Goal: Transaction & Acquisition: Purchase product/service

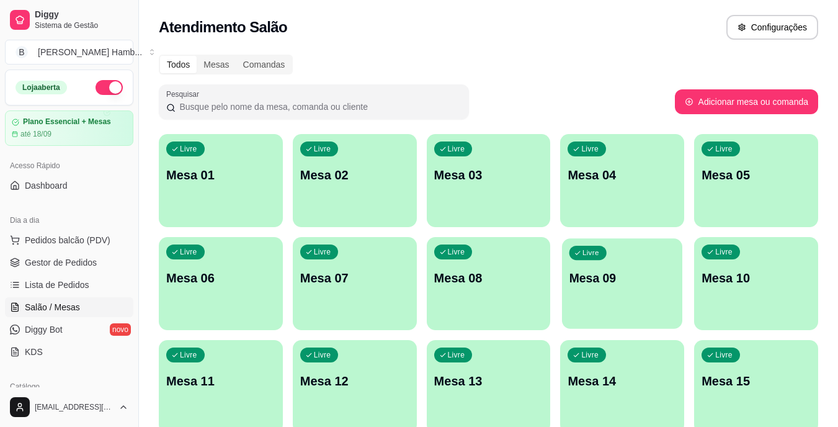
click at [593, 273] on p "Mesa 09" at bounding box center [623, 278] width 106 height 17
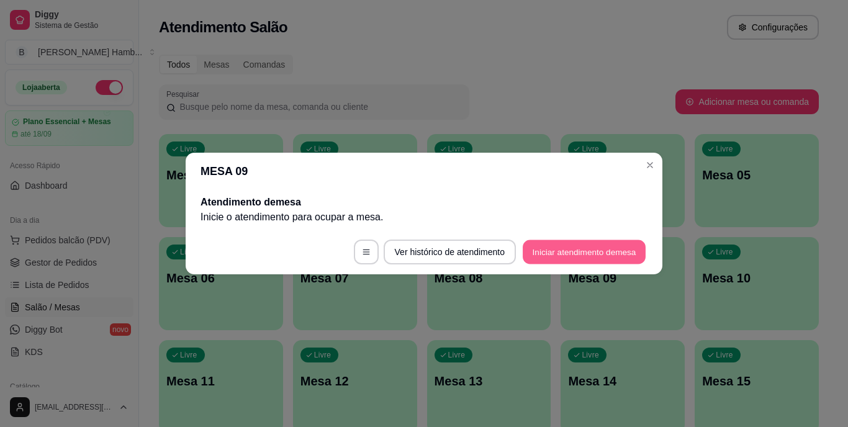
click at [548, 248] on button "Iniciar atendimento de mesa" at bounding box center [583, 252] width 123 height 24
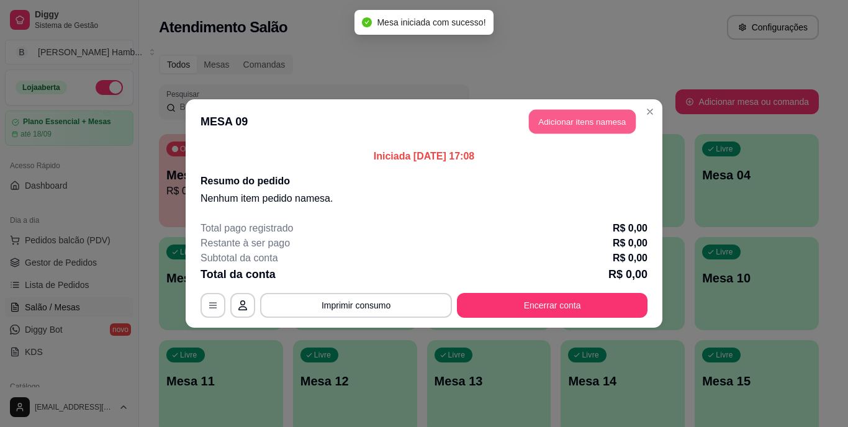
click at [572, 125] on button "Adicionar itens na mesa" at bounding box center [582, 122] width 107 height 24
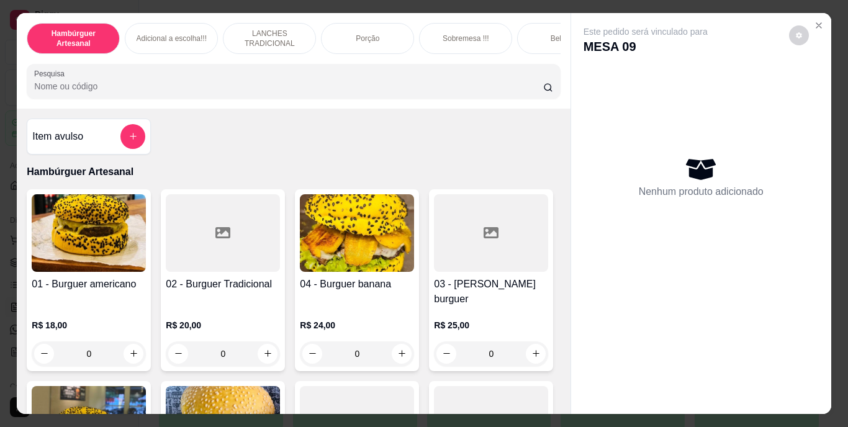
click at [441, 87] on input "Pesquisa" at bounding box center [288, 86] width 509 height 12
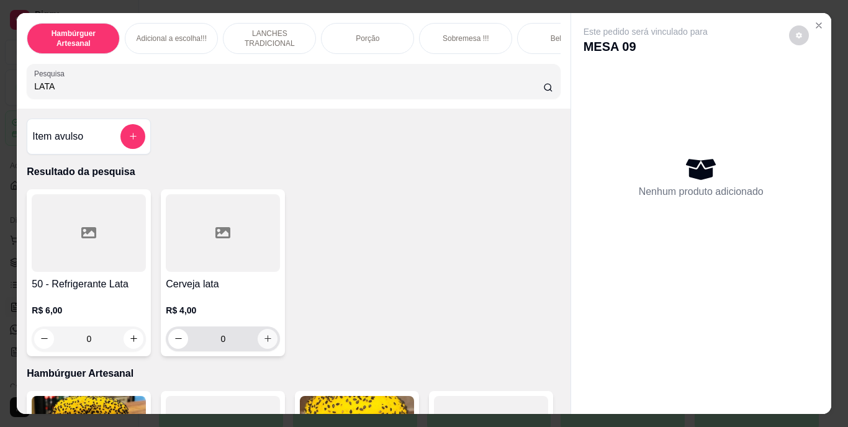
type input "LATA"
click at [269, 340] on button "increase-product-quantity" at bounding box center [267, 338] width 19 height 19
type input "1"
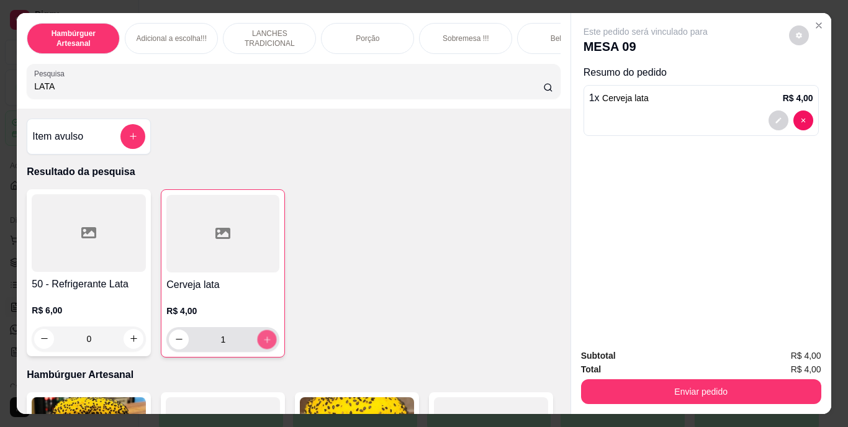
click at [269, 340] on button "increase-product-quantity" at bounding box center [266, 338] width 19 height 19
type input "2"
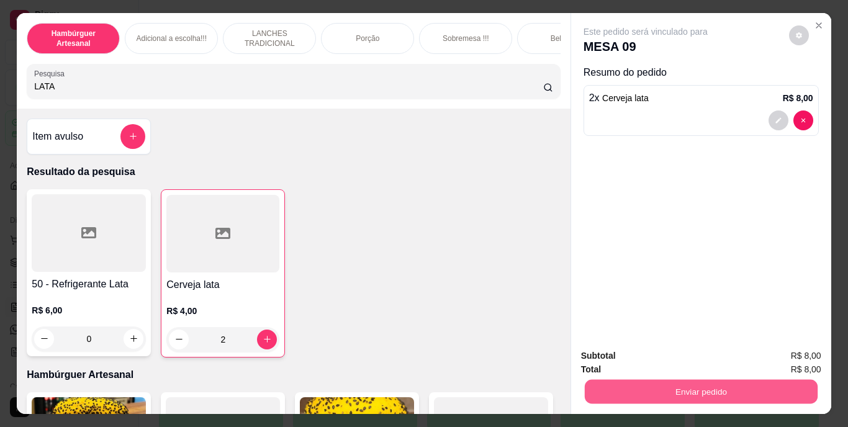
click at [651, 397] on button "Enviar pedido" at bounding box center [700, 392] width 233 height 24
click at [632, 353] on button "Não registrar e enviar pedido" at bounding box center [659, 356] width 125 height 23
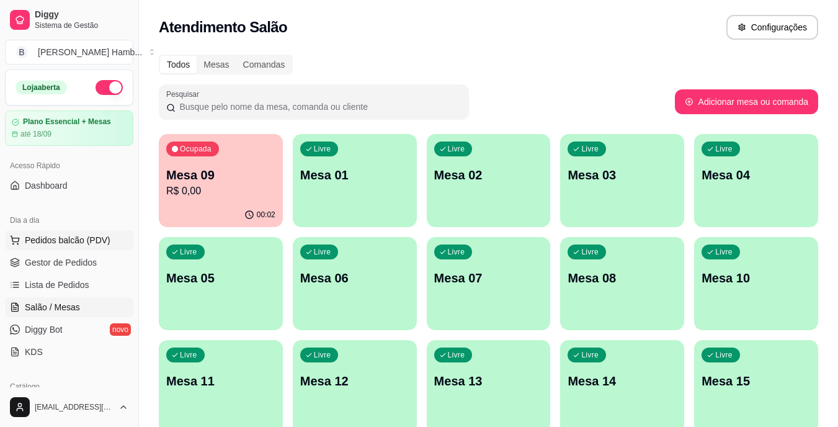
click at [43, 237] on span "Pedidos balcão (PDV)" at bounding box center [68, 240] width 86 height 12
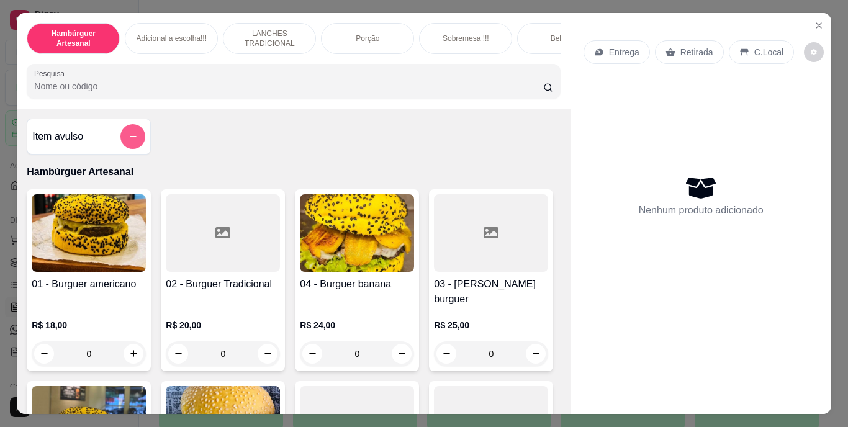
click at [121, 136] on button "add-separate-item" at bounding box center [132, 136] width 25 height 25
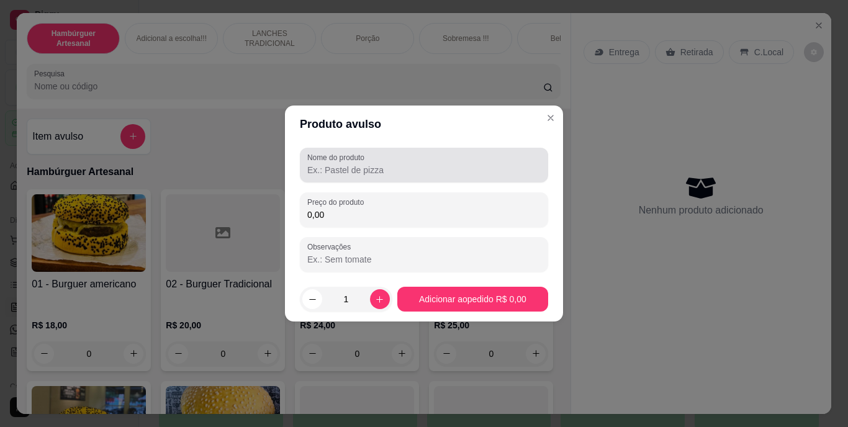
click at [351, 159] on label "Nome do produto" at bounding box center [337, 157] width 61 height 11
click at [351, 164] on input "Nome do produto" at bounding box center [423, 170] width 233 height 12
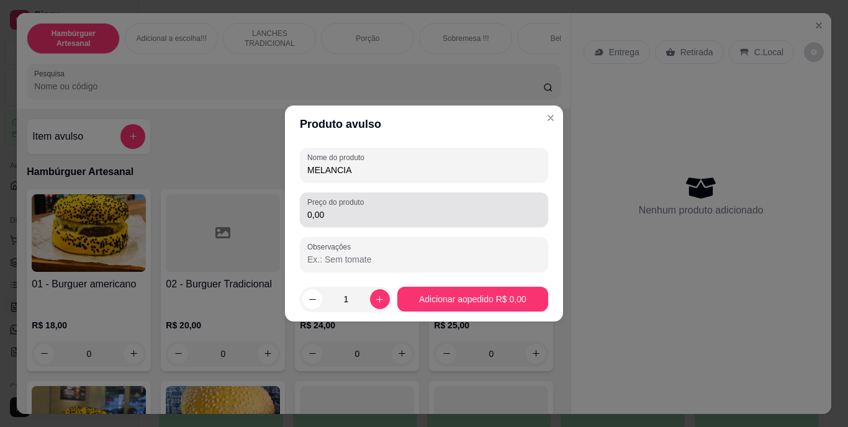
type input "MELANCIA"
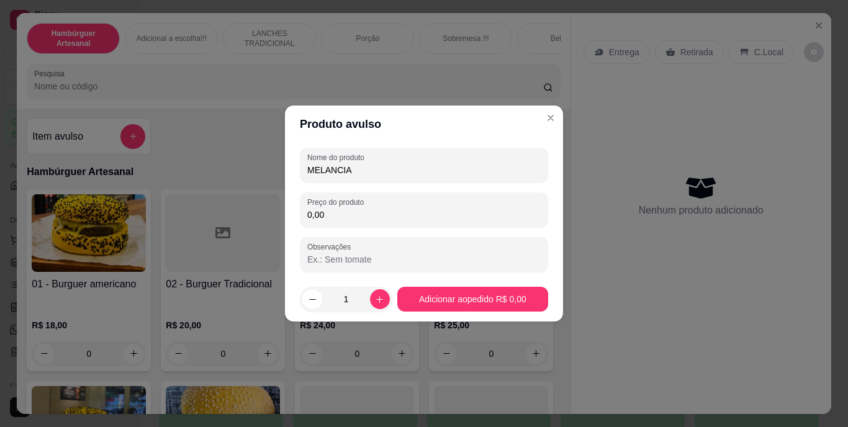
click at [349, 220] on input "0,00" at bounding box center [423, 214] width 233 height 12
type input "15,00"
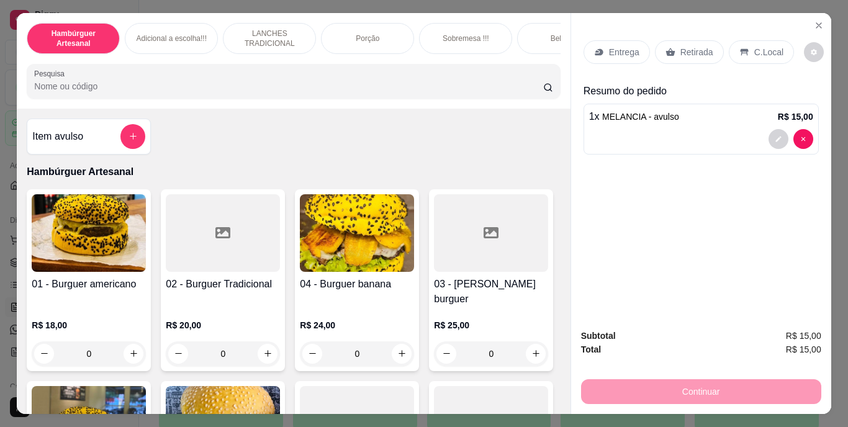
click at [669, 40] on div "Retirada" at bounding box center [689, 52] width 69 height 24
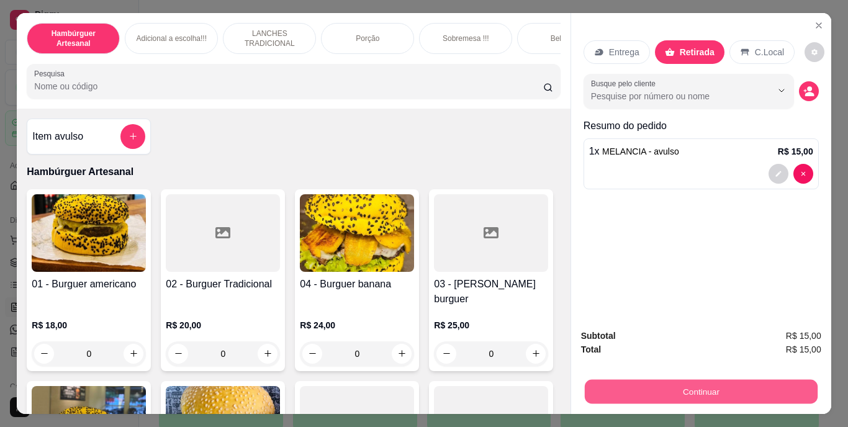
click at [638, 383] on button "Continuar" at bounding box center [700, 392] width 233 height 24
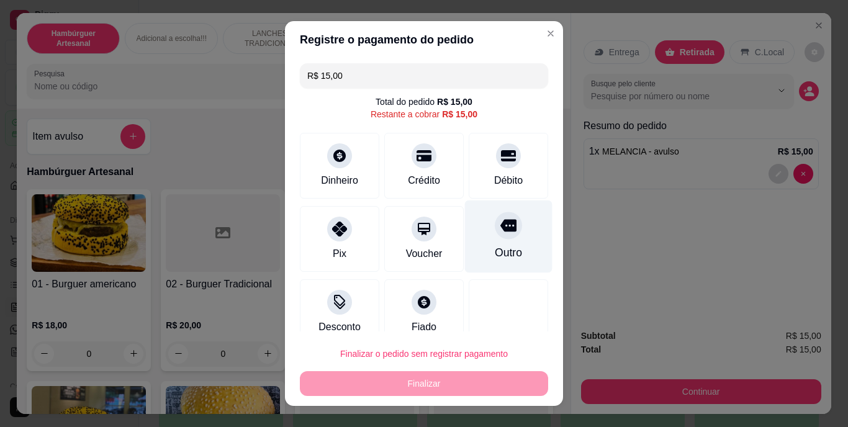
click at [494, 236] on div at bounding box center [507, 225] width 27 height 27
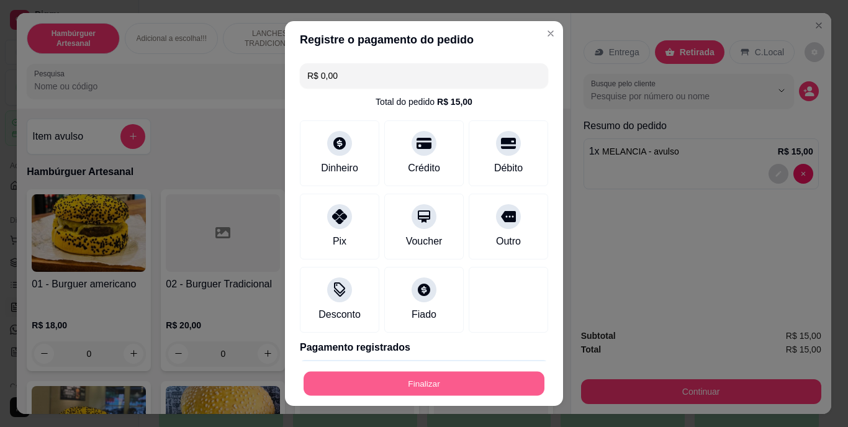
click at [477, 374] on button "Finalizar" at bounding box center [423, 383] width 241 height 24
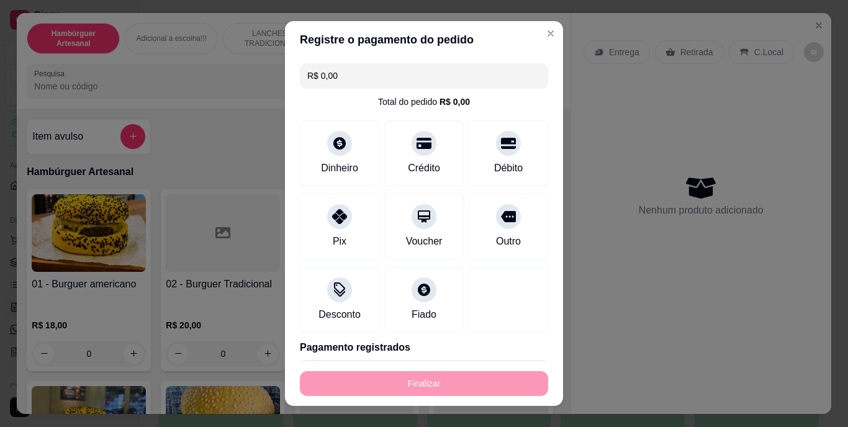
type input "-R$ 15,00"
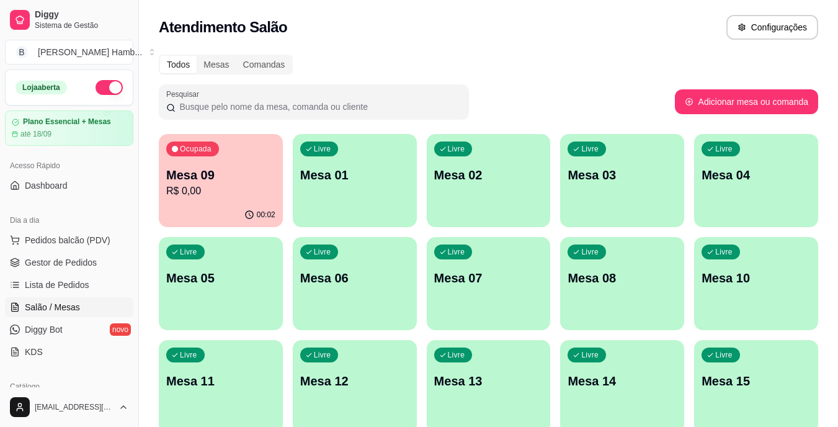
click at [256, 219] on div "00:02" at bounding box center [221, 215] width 124 height 24
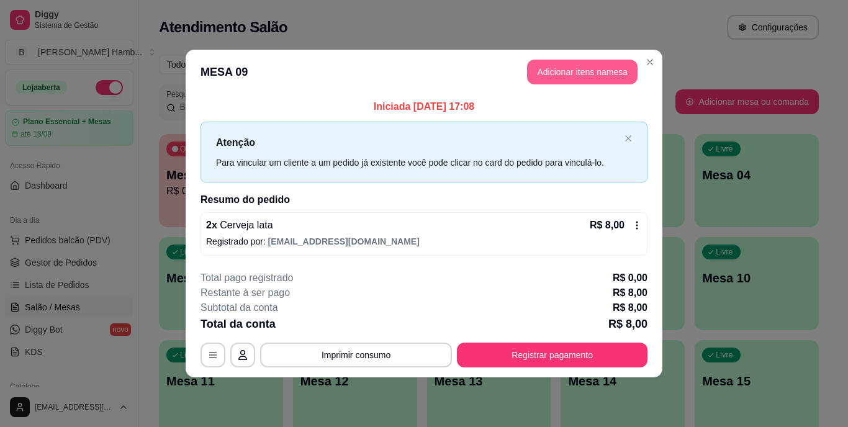
click at [570, 75] on button "Adicionar itens na mesa" at bounding box center [582, 72] width 110 height 25
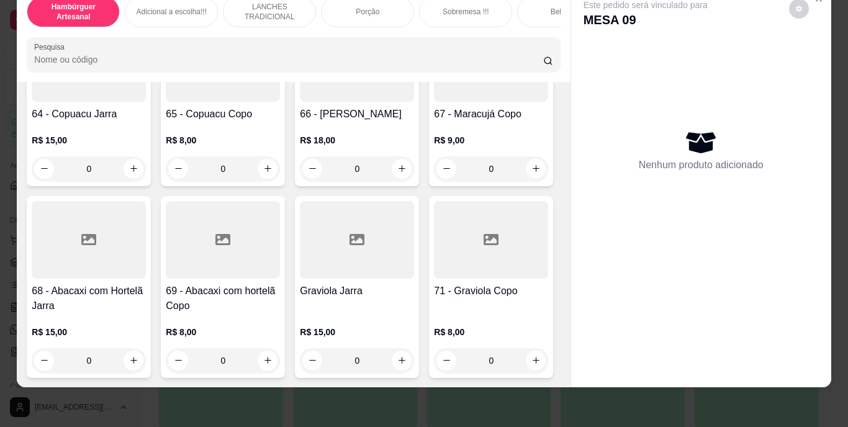
scroll to position [4263, 0]
type input "1"
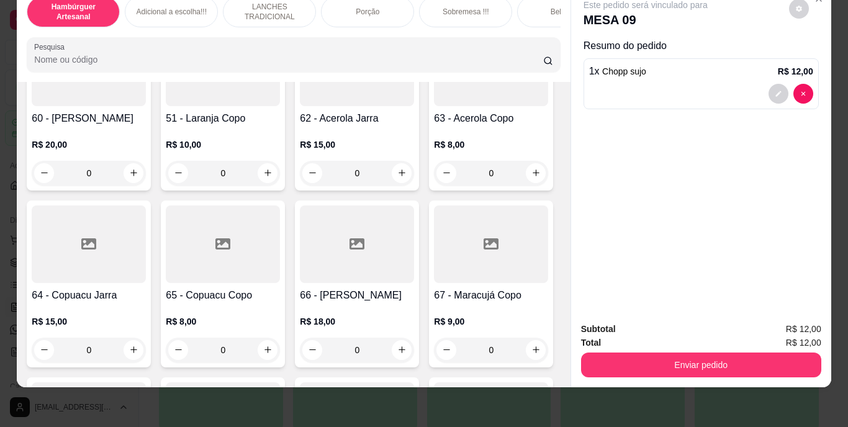
scroll to position [4201, 0]
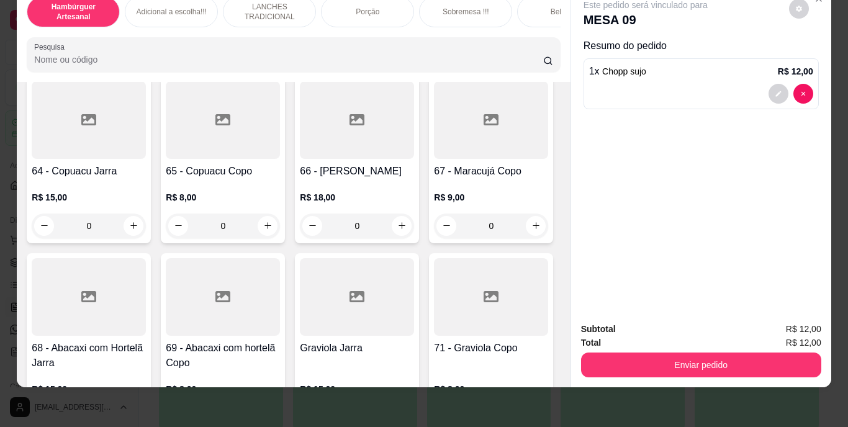
type input "1"
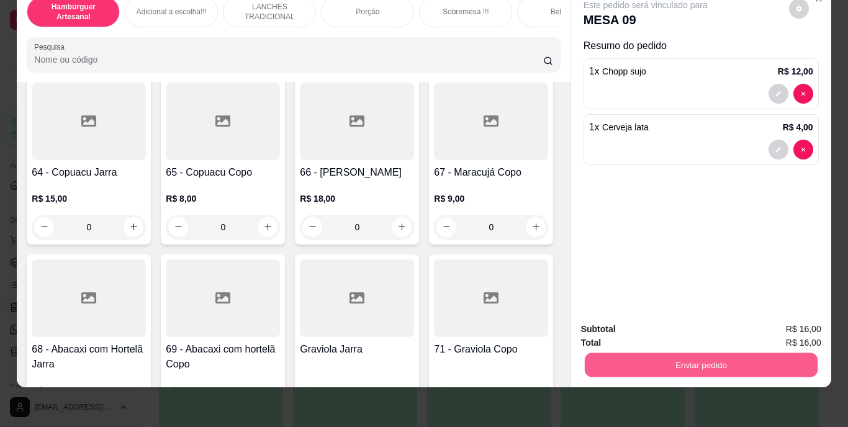
click at [694, 362] on button "Enviar pedido" at bounding box center [700, 365] width 233 height 24
click at [663, 326] on button "Não registrar e enviar pedido" at bounding box center [659, 324] width 125 height 23
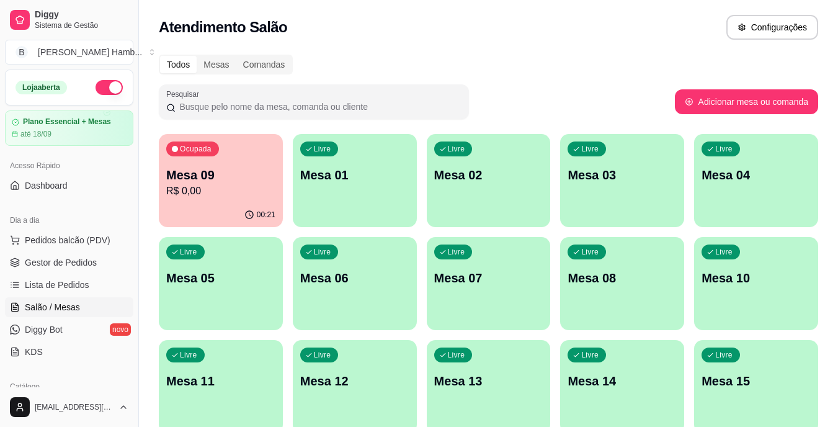
click at [207, 166] on div "Ocupada Mesa 09 R$ 0,00" at bounding box center [221, 168] width 124 height 69
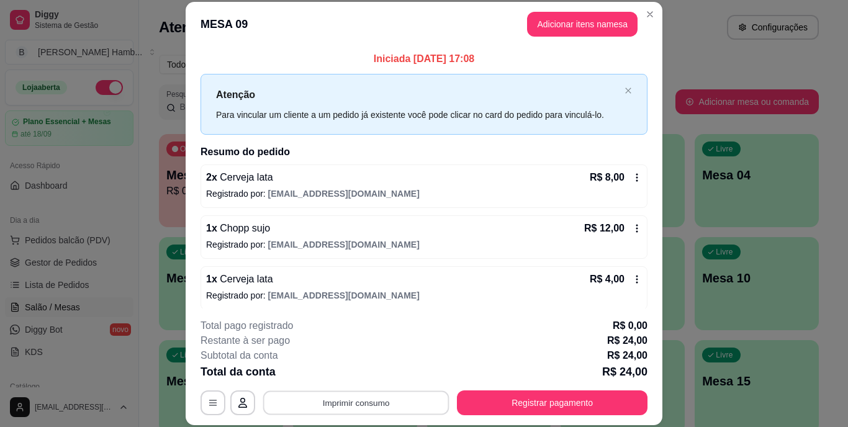
click at [338, 400] on button "Imprimir consumo" at bounding box center [356, 402] width 186 height 24
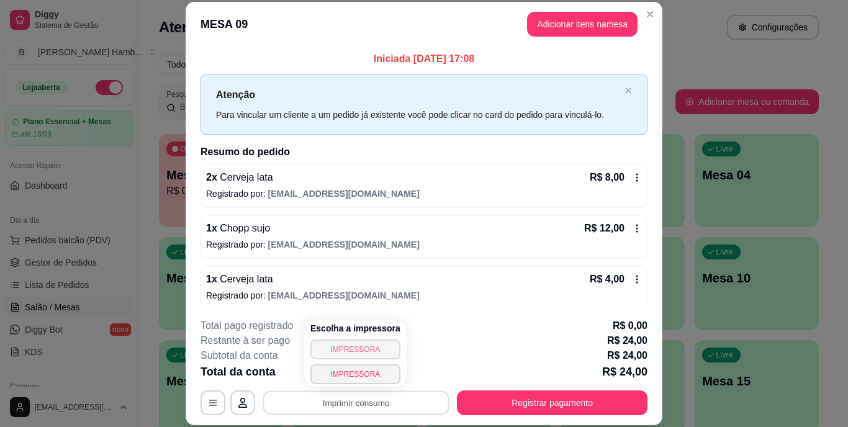
click at [364, 346] on button "IMPRESSORA" at bounding box center [355, 349] width 90 height 20
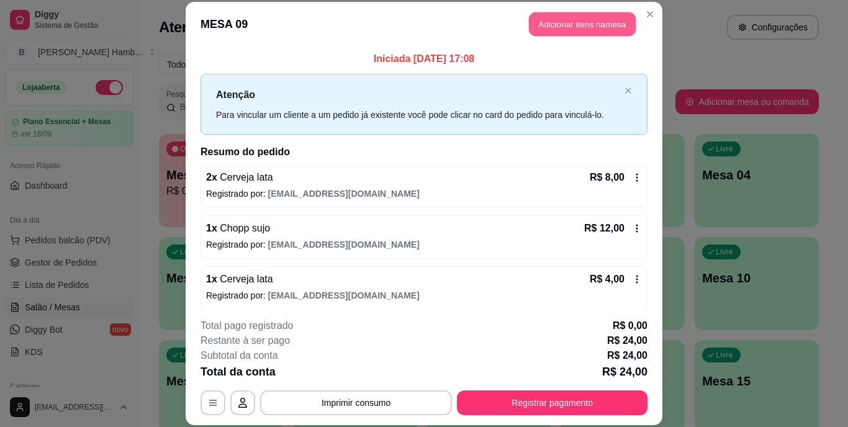
click at [593, 22] on button "Adicionar itens na mesa" at bounding box center [582, 24] width 107 height 24
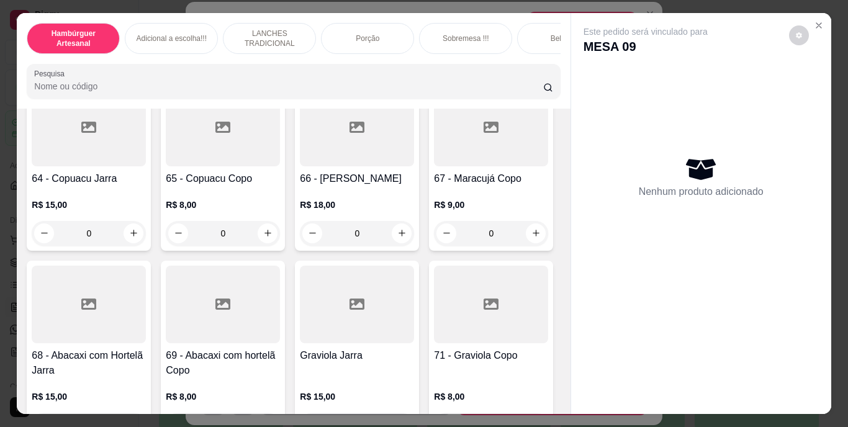
scroll to position [4095, 0]
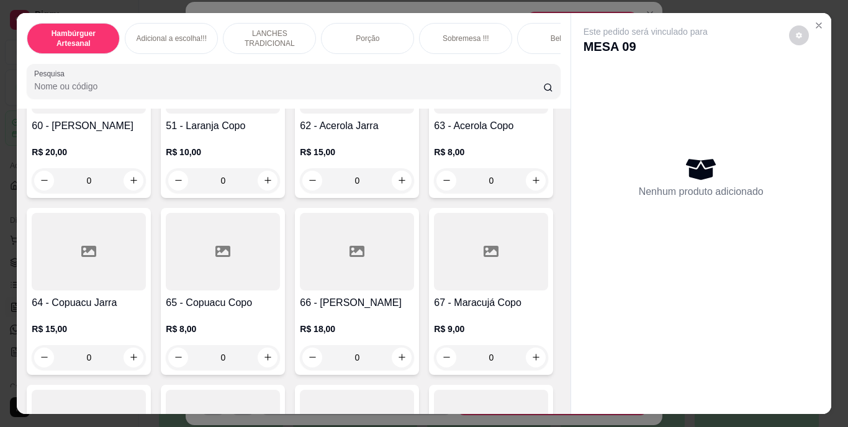
type input "1"
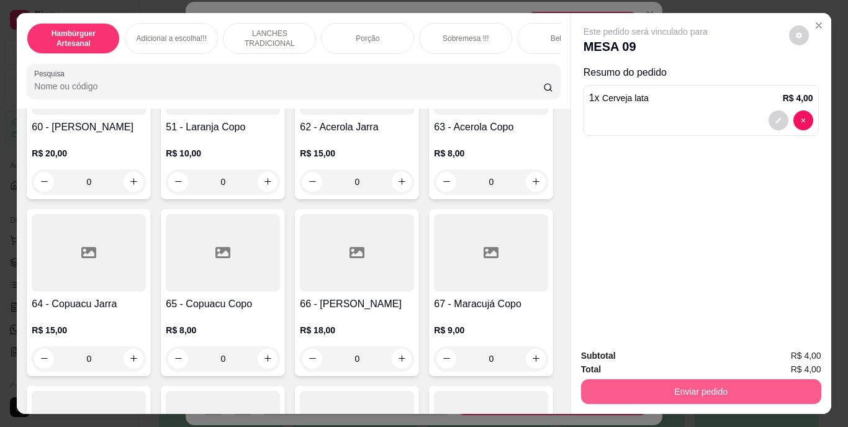
click at [609, 385] on button "Enviar pedido" at bounding box center [701, 391] width 240 height 25
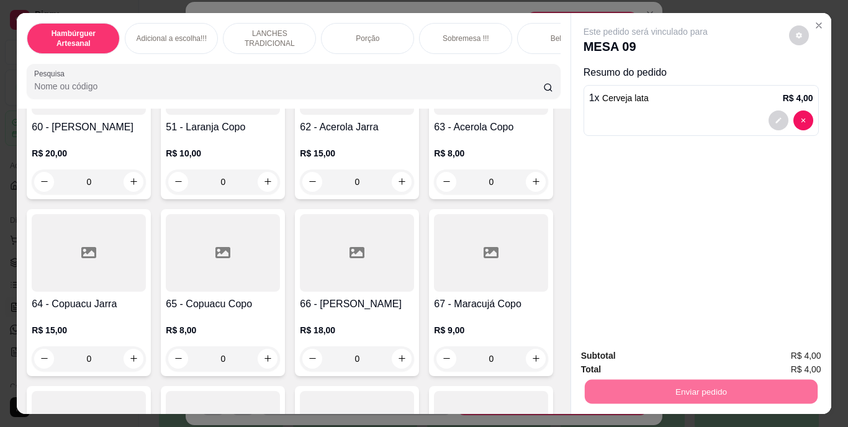
click at [616, 356] on button "Não registrar e enviar pedido" at bounding box center [659, 356] width 125 height 23
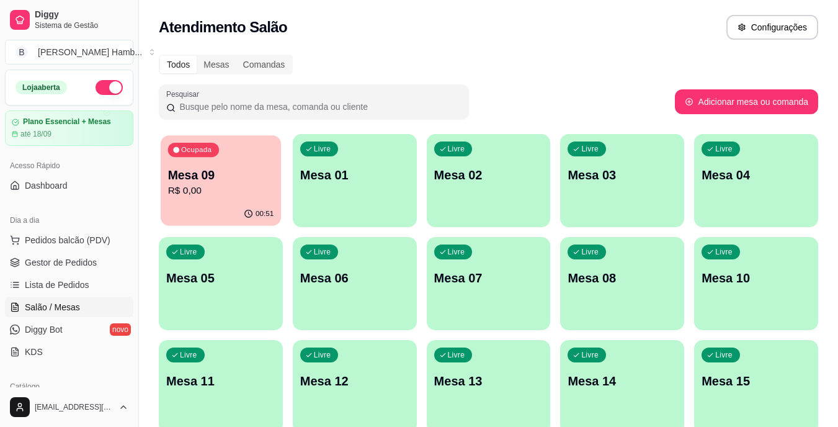
click at [217, 207] on div "00:51" at bounding box center [221, 214] width 120 height 24
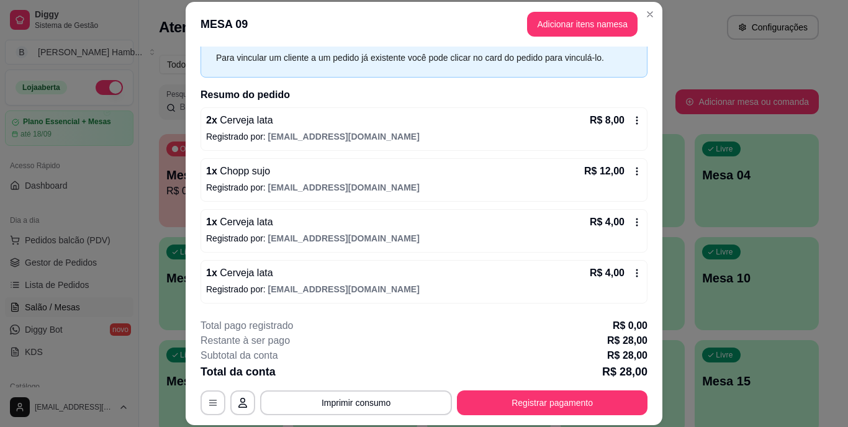
scroll to position [38, 0]
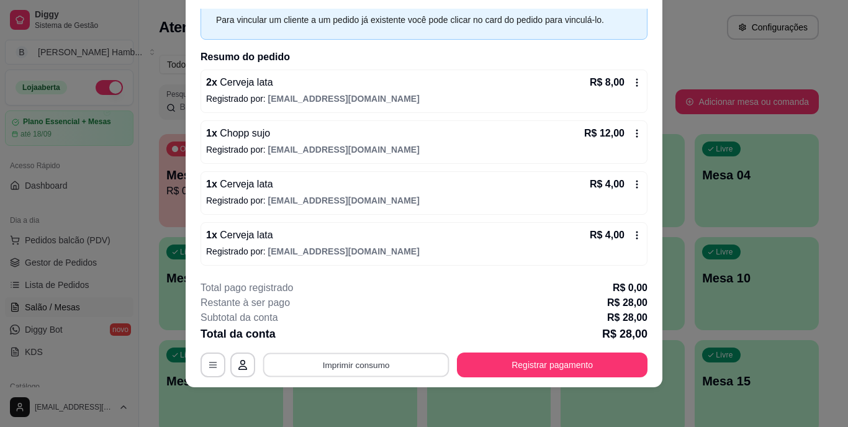
click at [364, 359] on button "Imprimir consumo" at bounding box center [356, 364] width 186 height 24
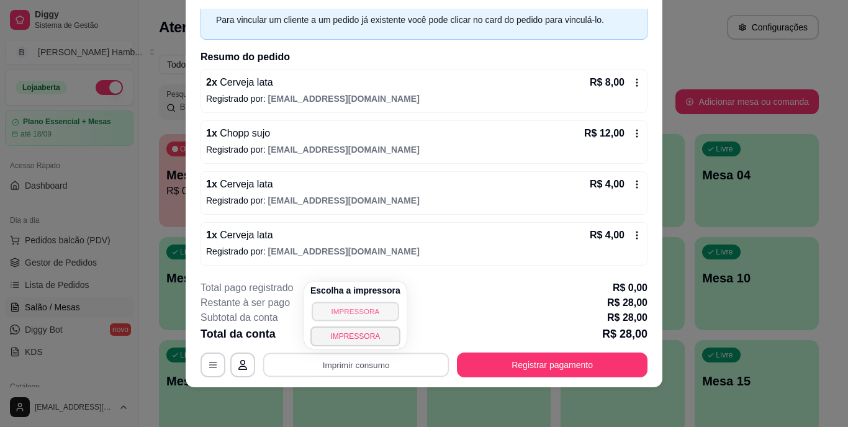
click at [359, 308] on button "IMPRESSORA" at bounding box center [354, 311] width 87 height 19
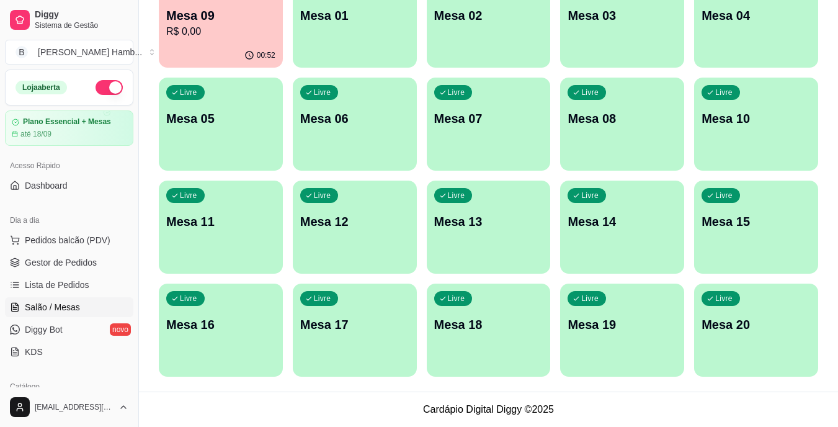
scroll to position [0, 0]
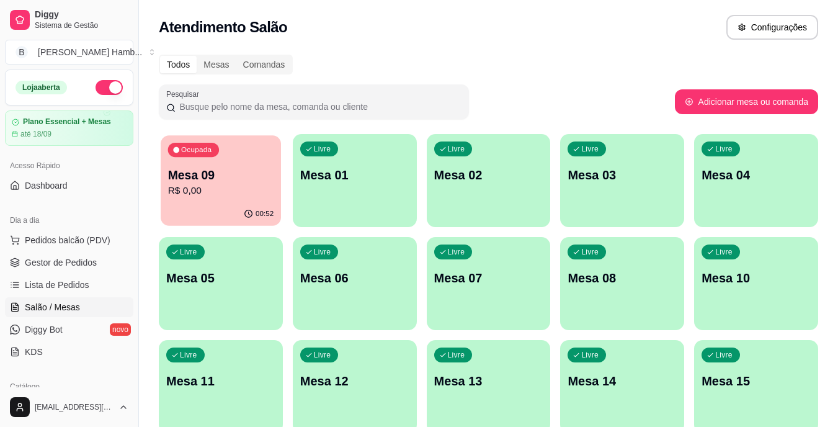
click at [223, 180] on p "Mesa 09" at bounding box center [221, 175] width 106 height 17
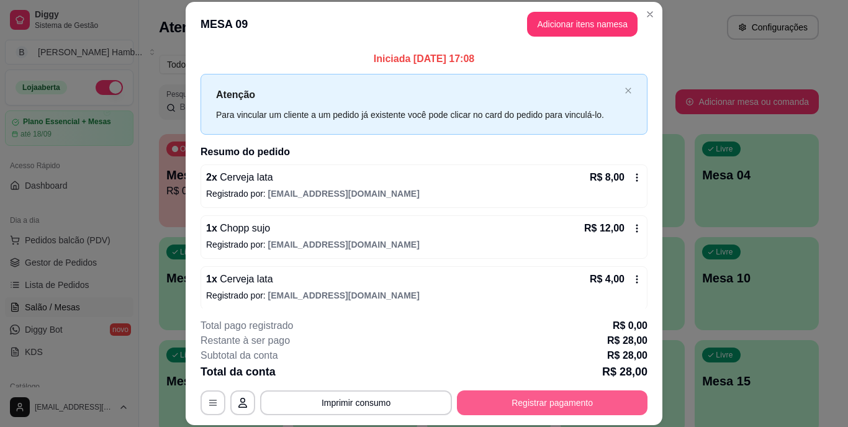
click at [492, 400] on button "Registrar pagamento" at bounding box center [552, 402] width 190 height 25
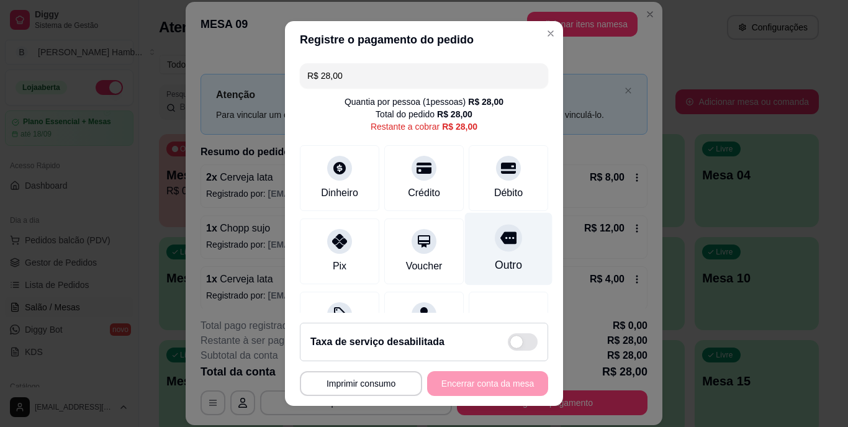
click at [494, 249] on div at bounding box center [507, 238] width 27 height 27
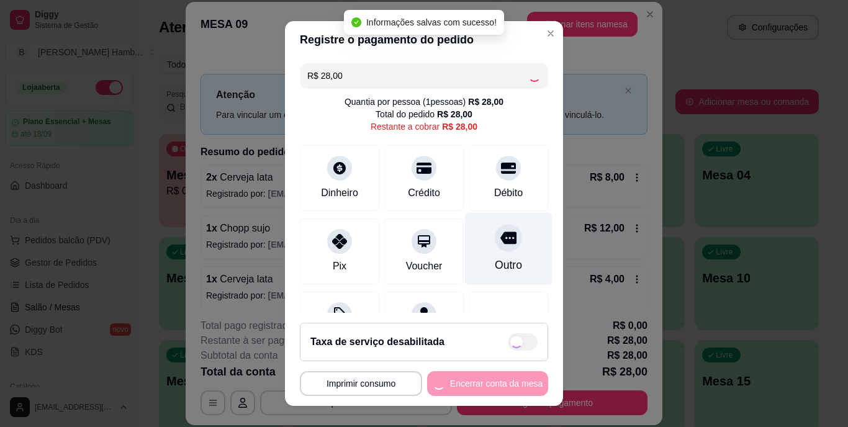
type input "R$ 0,00"
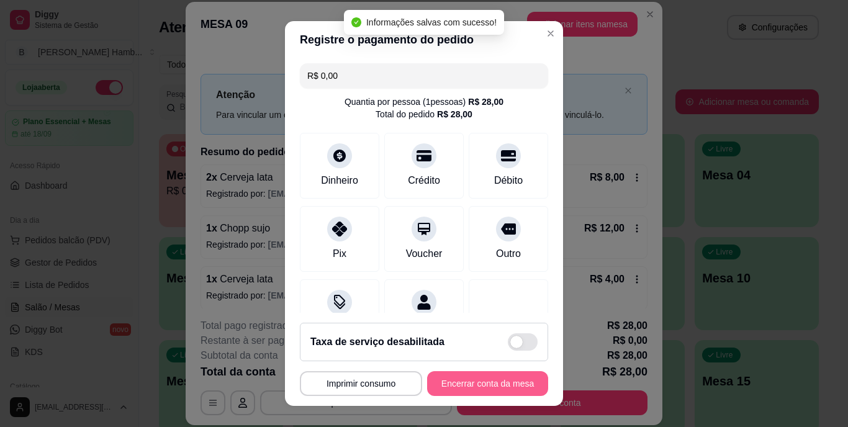
click at [490, 387] on button "Encerrar conta da mesa" at bounding box center [487, 383] width 121 height 25
